Goal: Navigation & Orientation: Find specific page/section

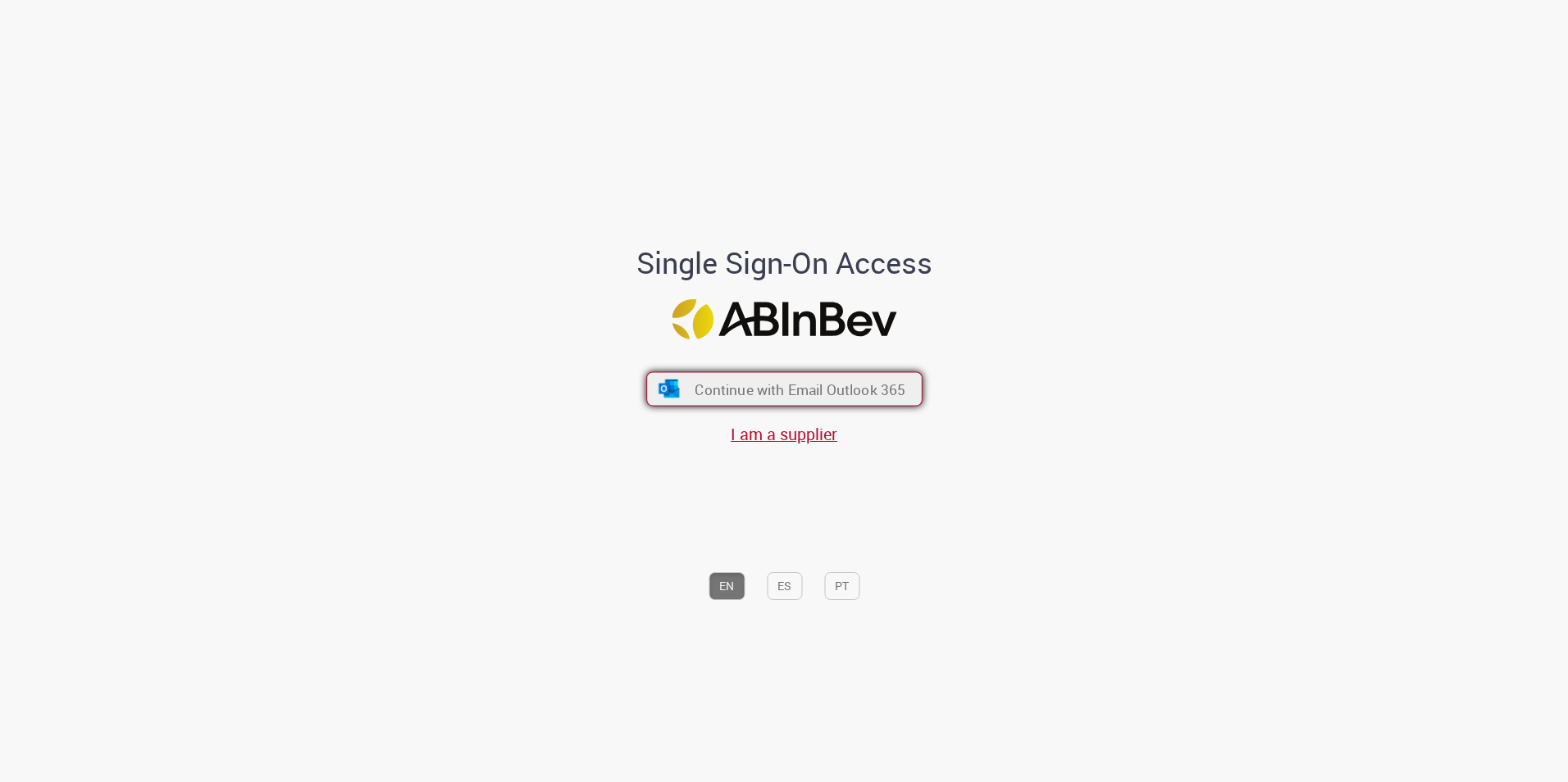
click at [688, 387] on button "Continue with Email Outlook 365" at bounding box center [784, 388] width 277 height 35
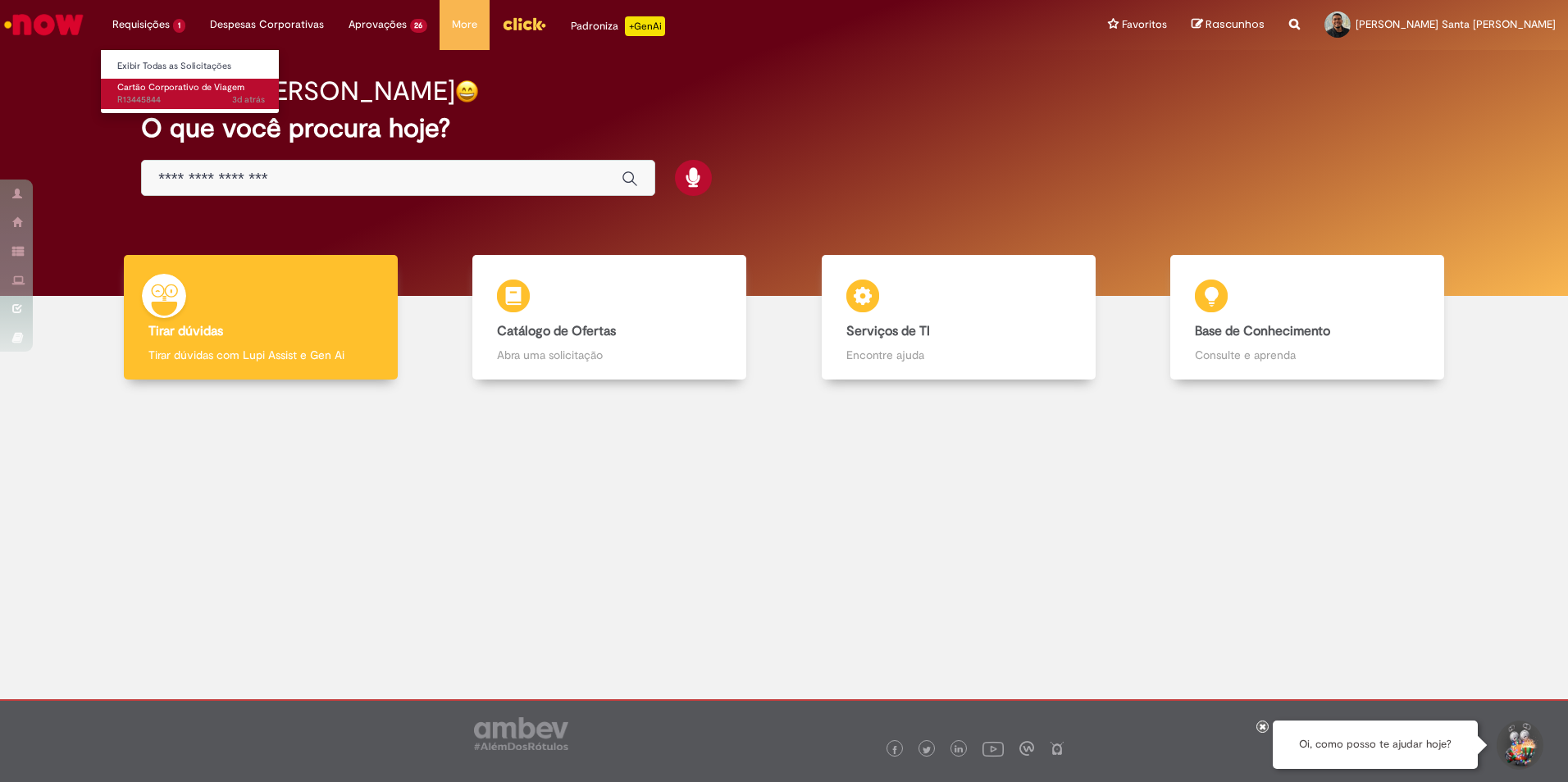
click at [183, 98] on span "3d atrás 3 [PERSON_NAME] atrás R13445844" at bounding box center [190, 100] width 147 height 13
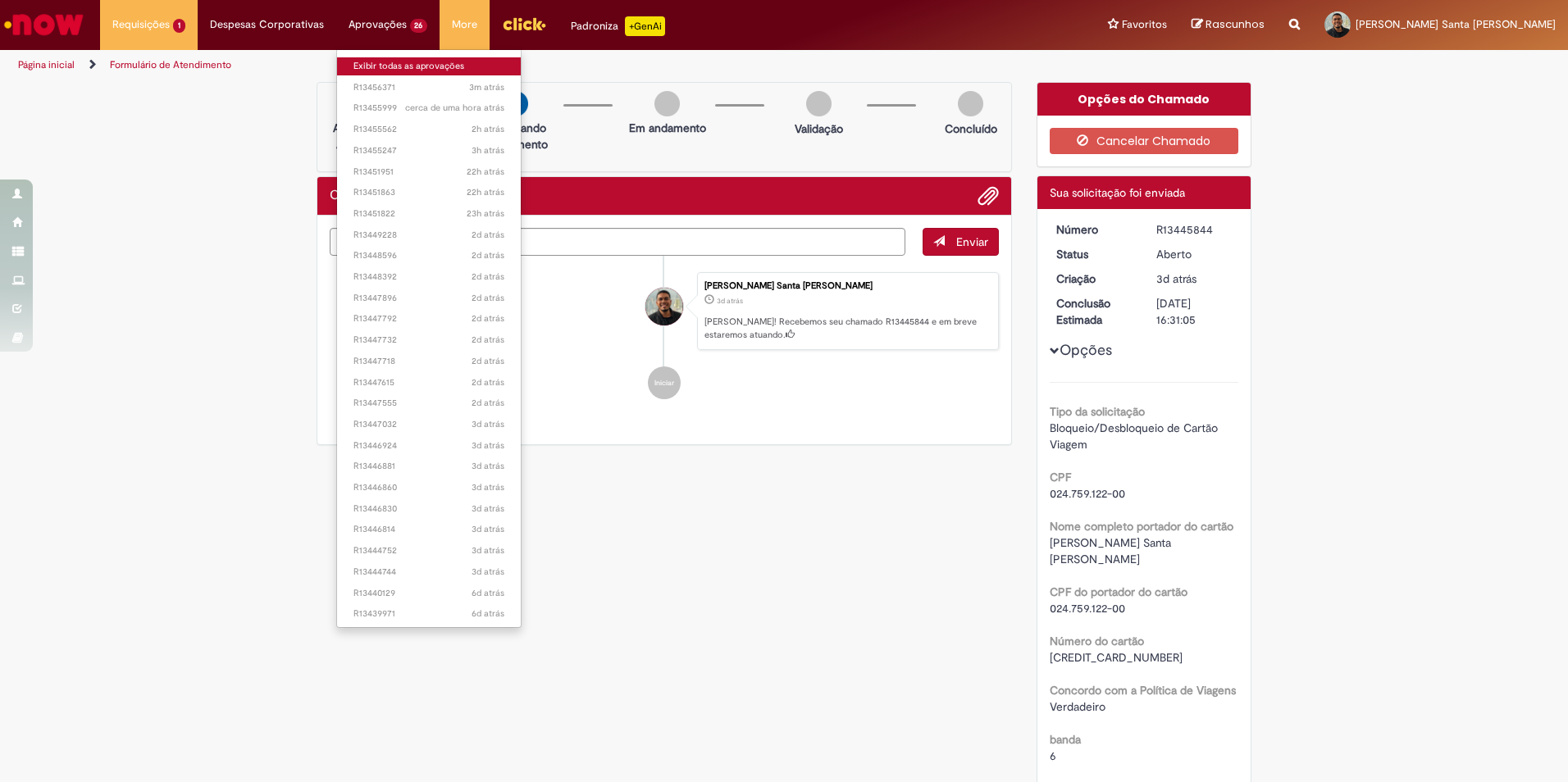
click at [384, 68] on link "Exibir todas as aprovações" at bounding box center [429, 66] width 185 height 18
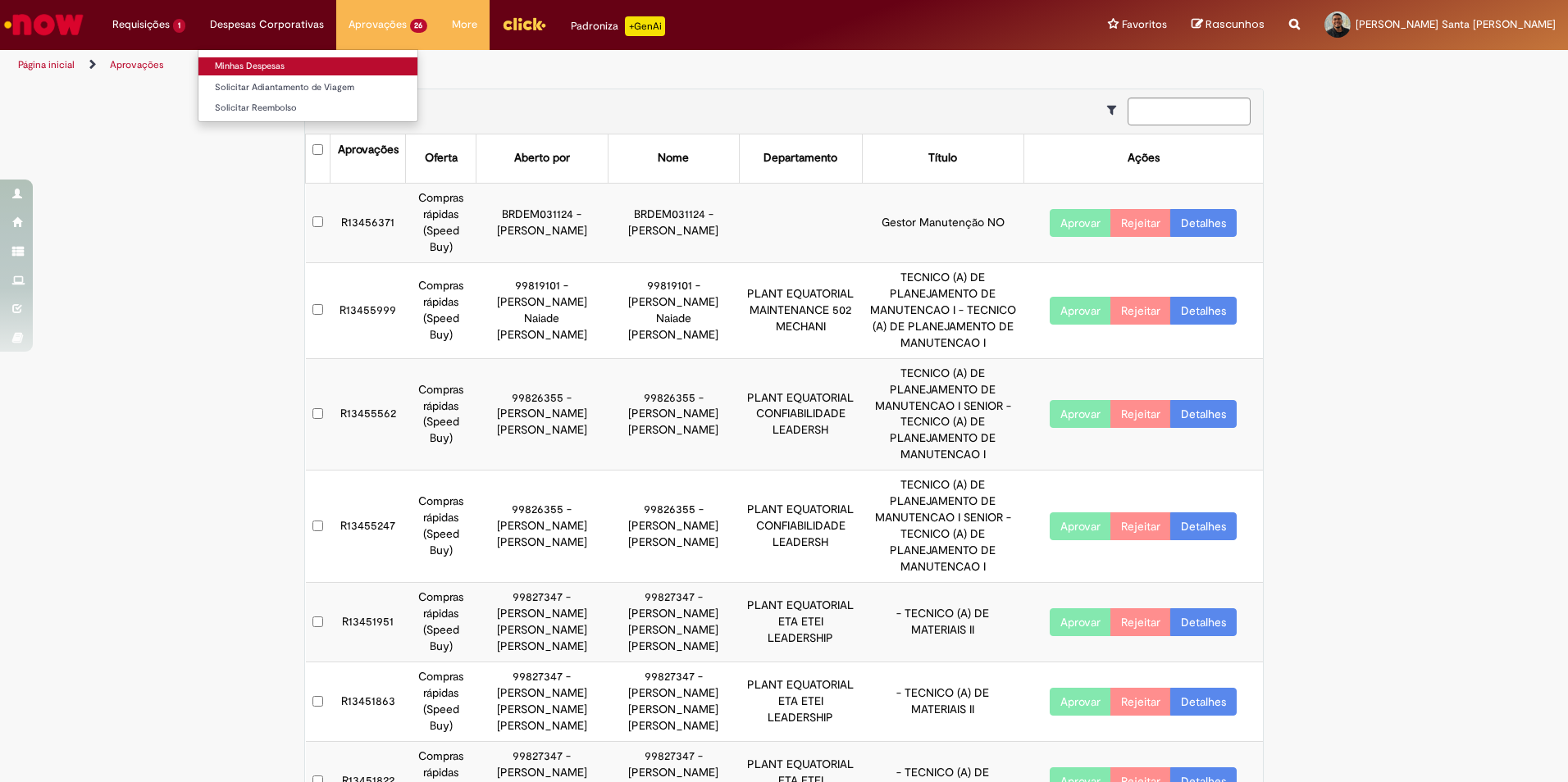
click at [258, 62] on link "Minhas Despesas" at bounding box center [308, 66] width 219 height 18
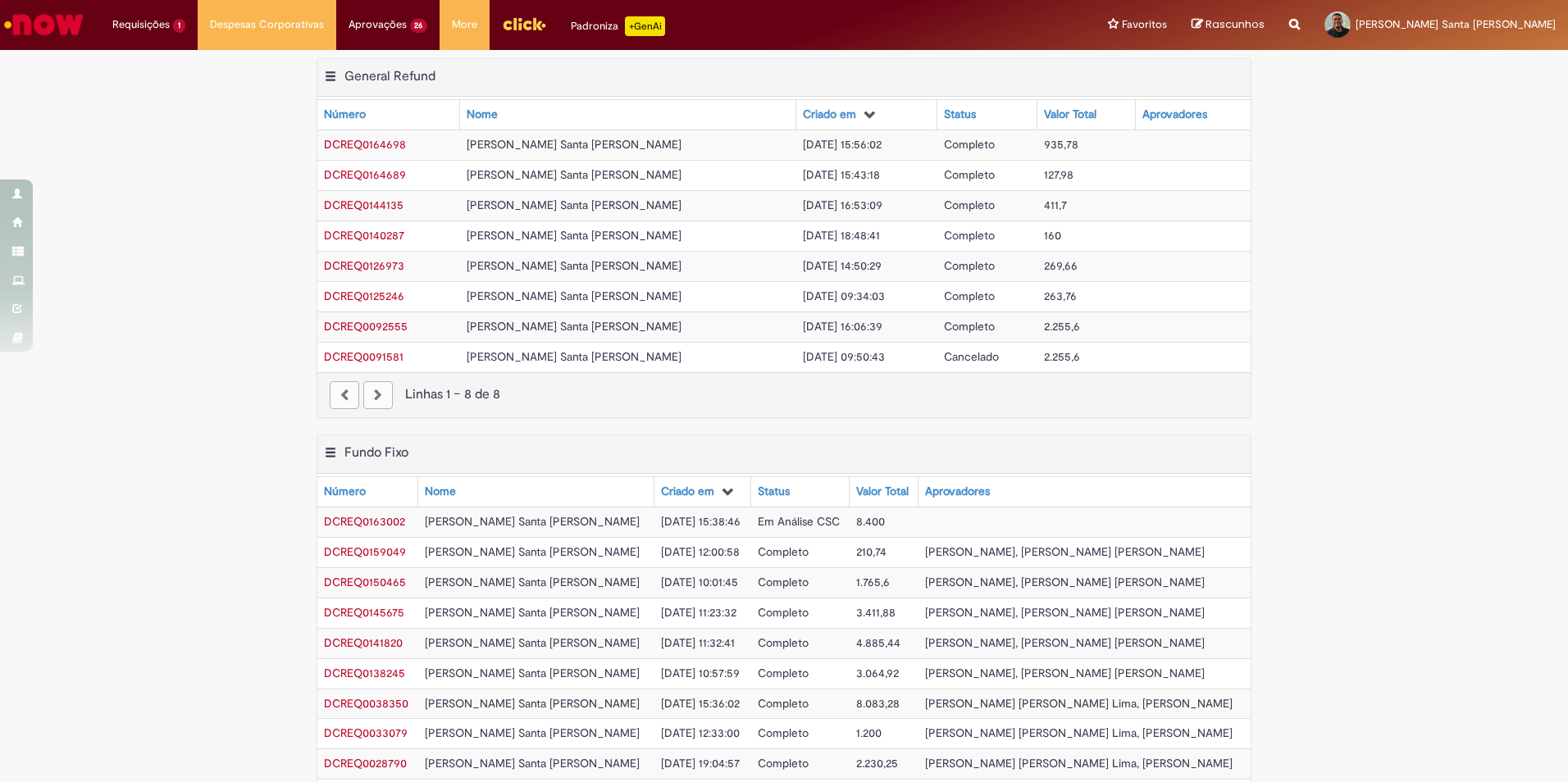
click at [59, 20] on img "Ir para a Homepage" at bounding box center [44, 24] width 84 height 33
